Goal: Information Seeking & Learning: Check status

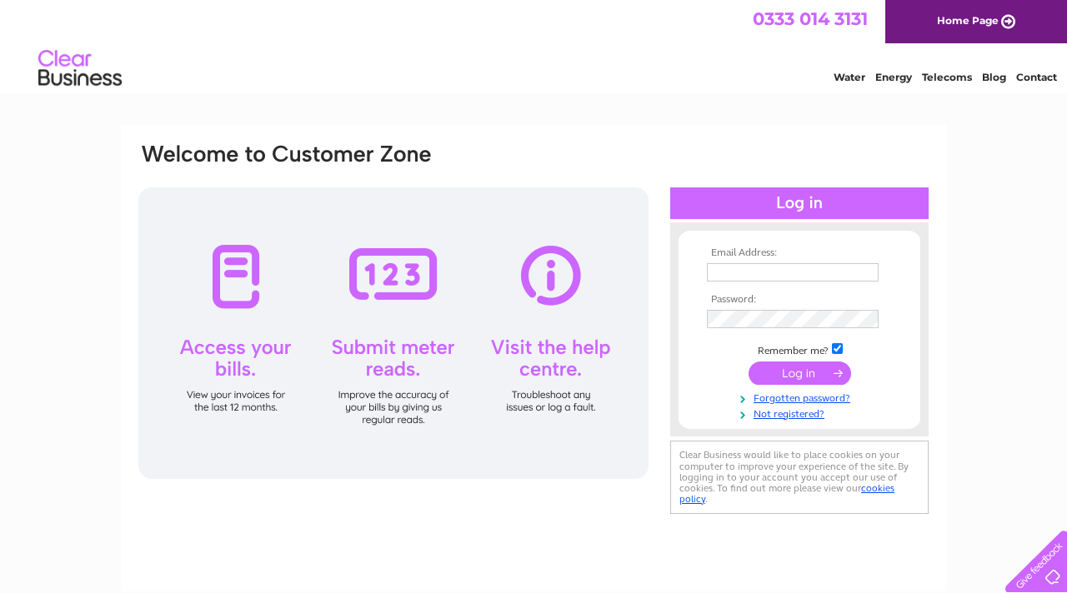
type input "[EMAIL_ADDRESS][DOMAIN_NAME]"
click at [783, 378] on input "submit" at bounding box center [799, 373] width 103 height 23
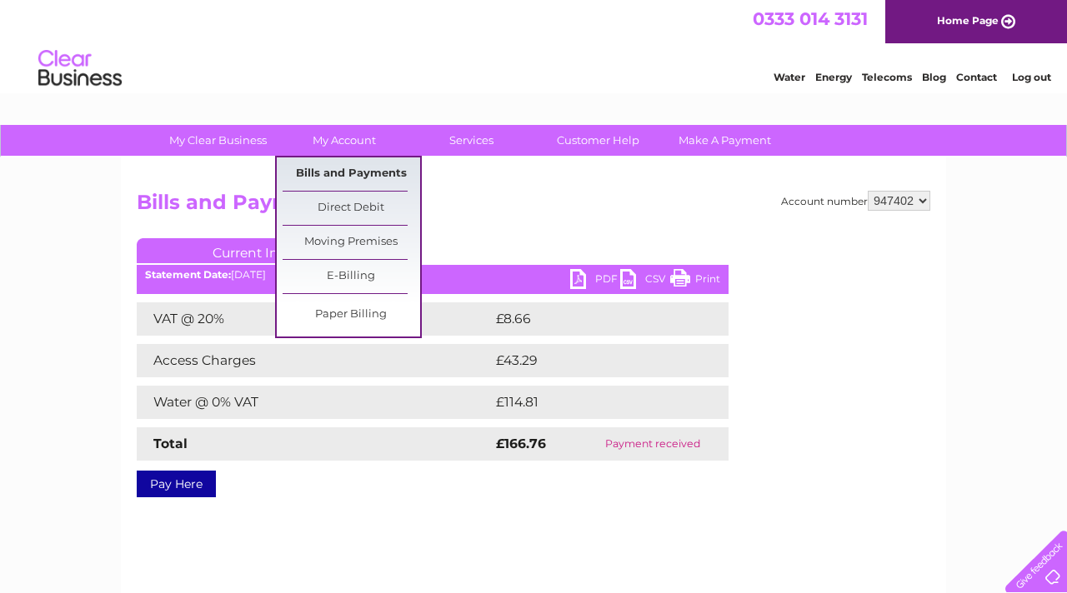
click at [338, 172] on link "Bills and Payments" at bounding box center [352, 174] width 138 height 33
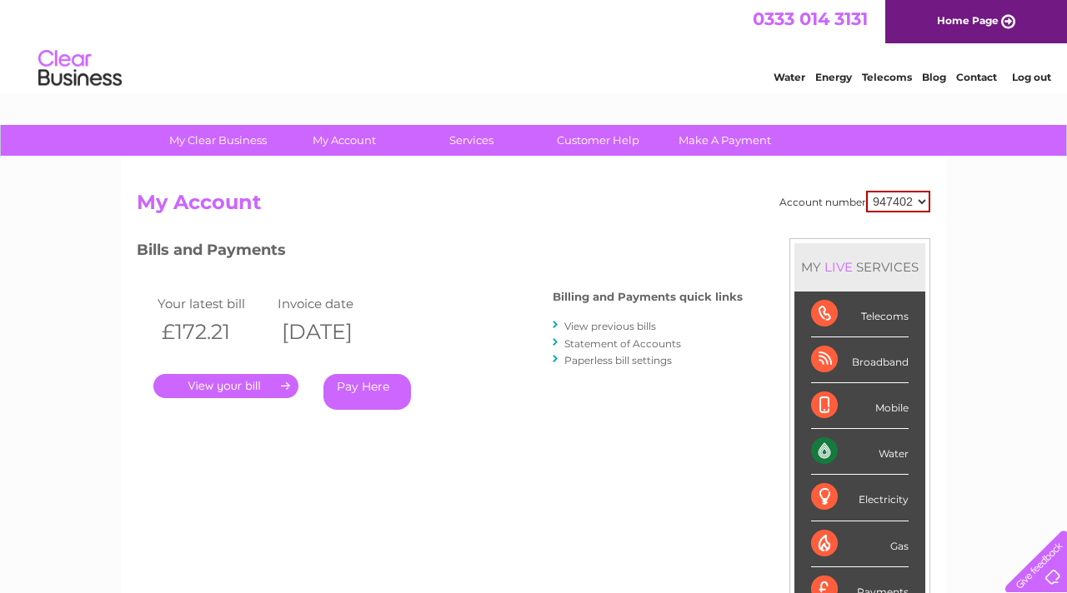
click at [611, 325] on link "View previous bills" at bounding box center [610, 326] width 92 height 13
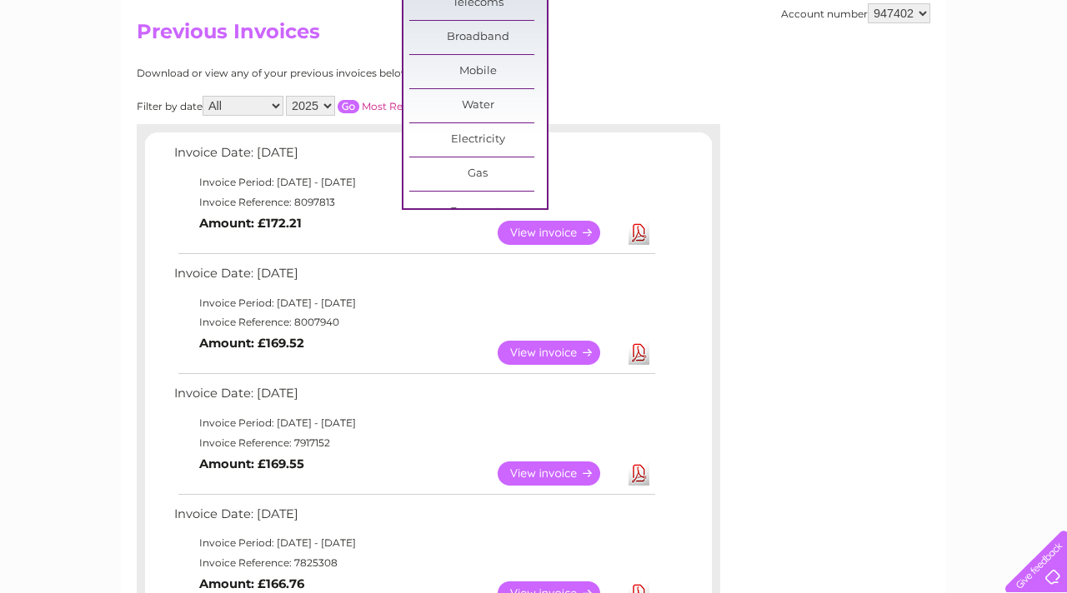
scroll to position [180, 0]
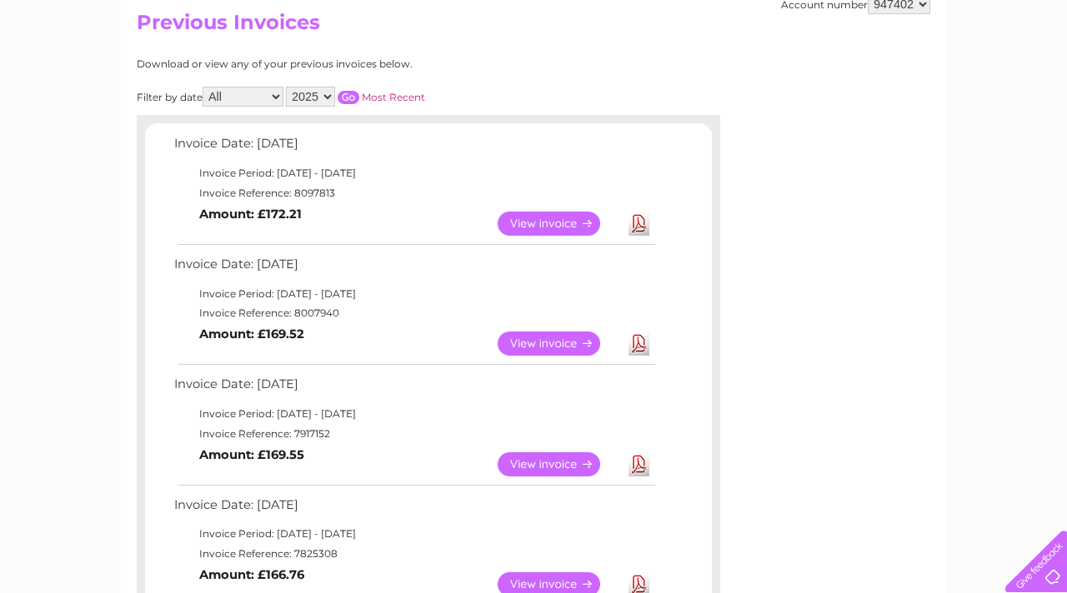
click at [531, 462] on link "View" at bounding box center [559, 465] width 123 height 24
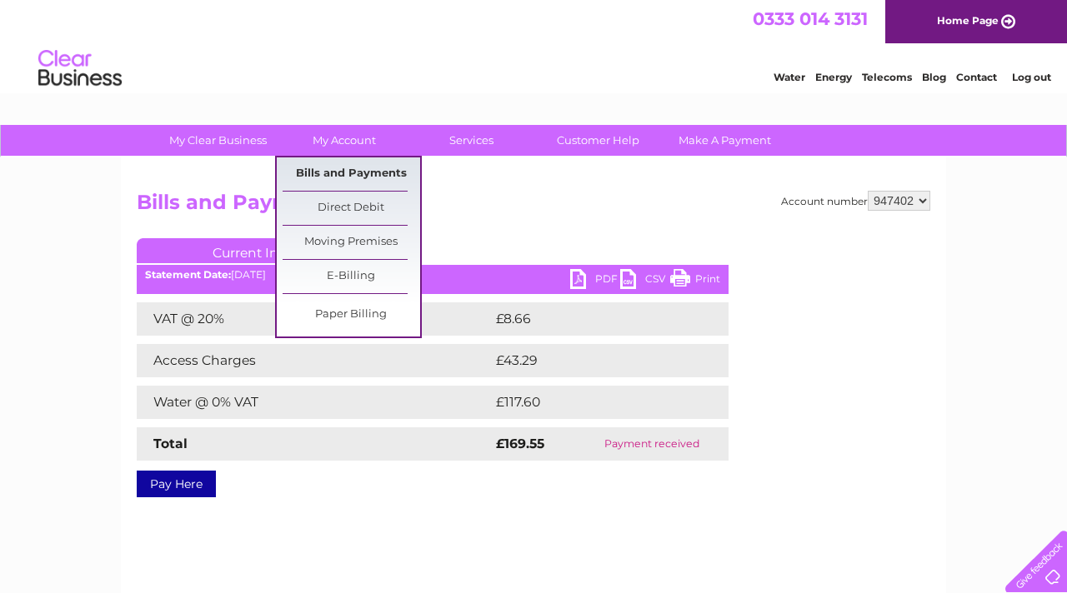
click at [369, 177] on link "Bills and Payments" at bounding box center [352, 174] width 138 height 33
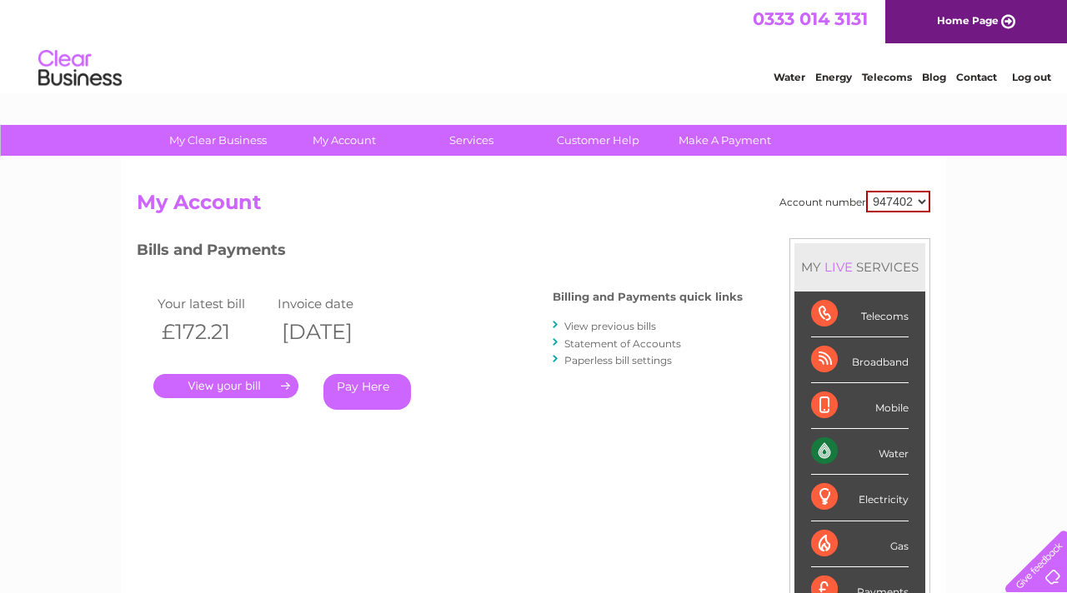
click at [647, 322] on link "View previous bills" at bounding box center [610, 326] width 92 height 13
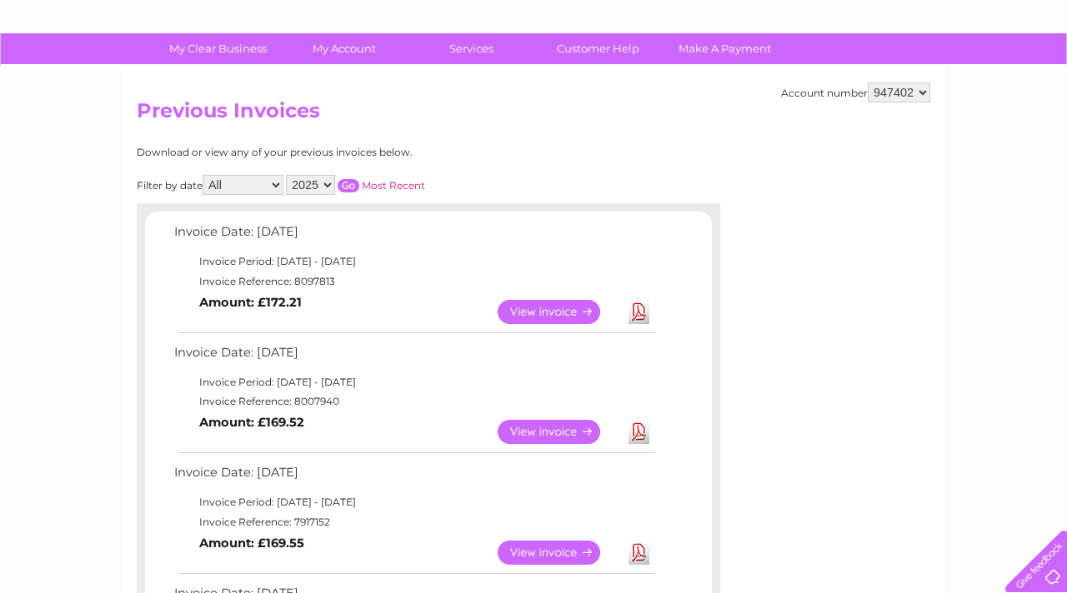
scroll to position [95, 0]
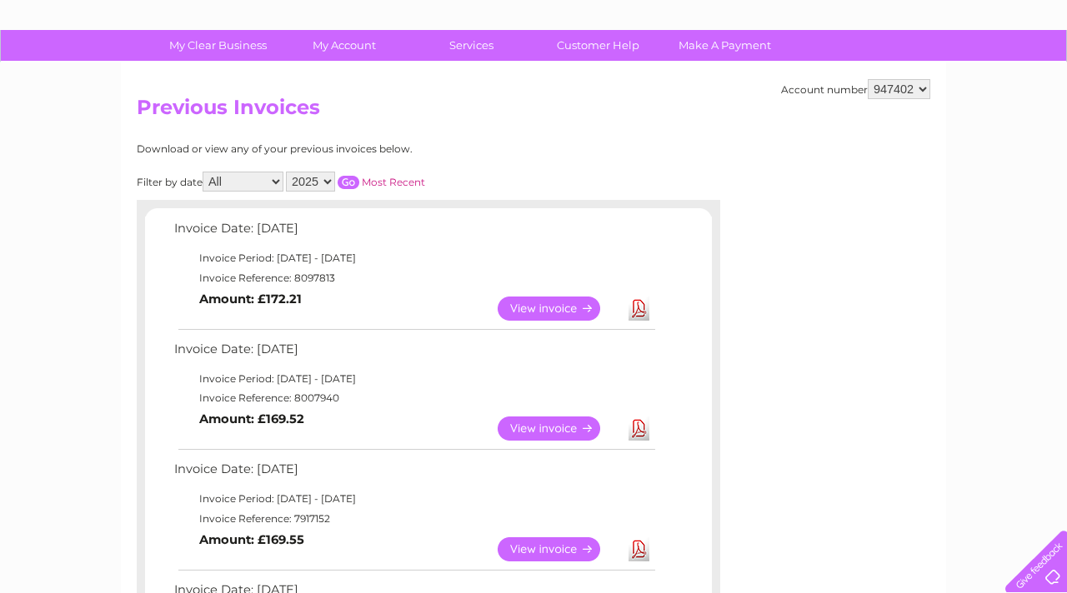
click at [550, 427] on link "View" at bounding box center [559, 429] width 123 height 24
